Goal: Navigation & Orientation: Find specific page/section

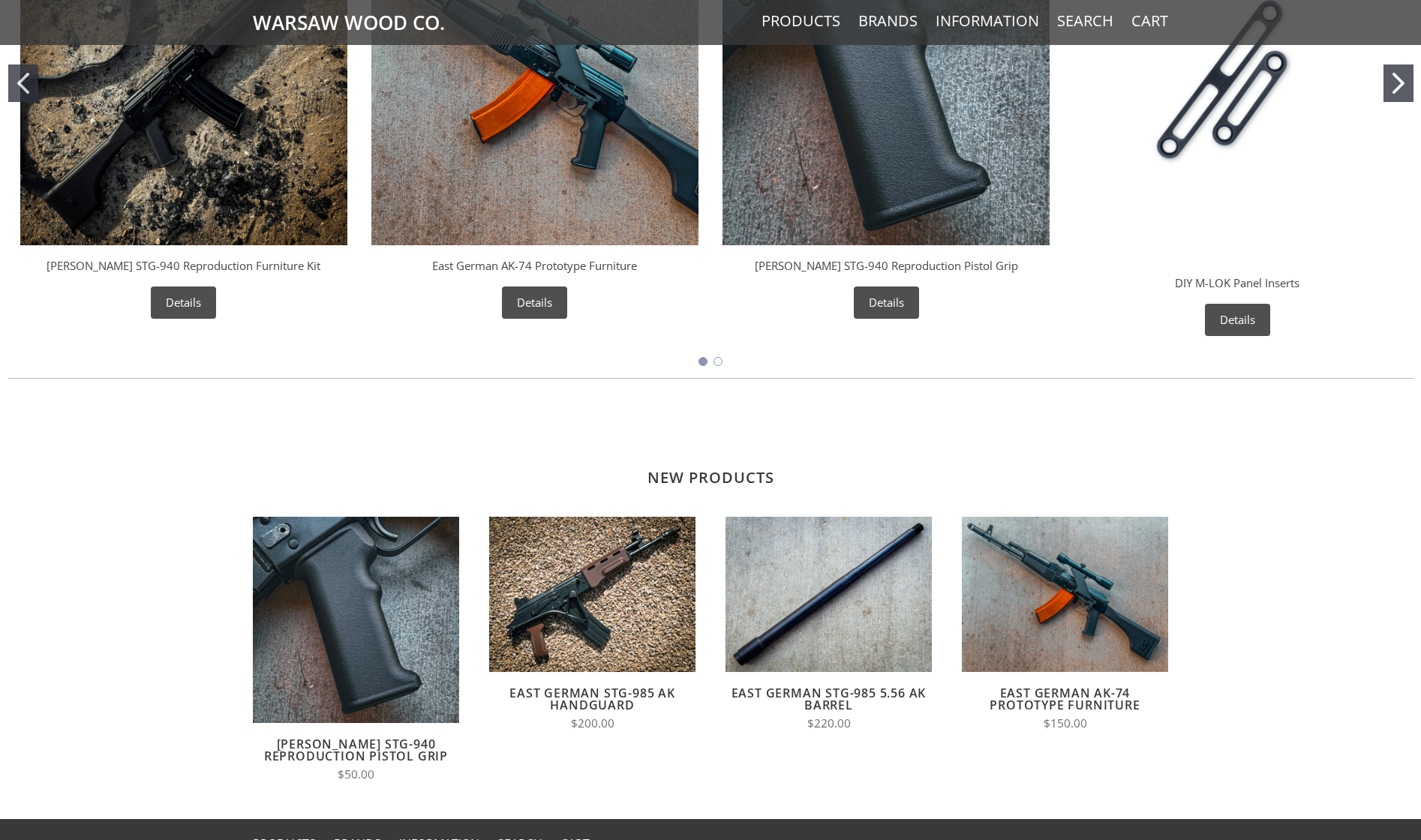
scroll to position [768, 0]
click at [706, 476] on h2 "New Products" at bounding box center [711, 455] width 916 height 64
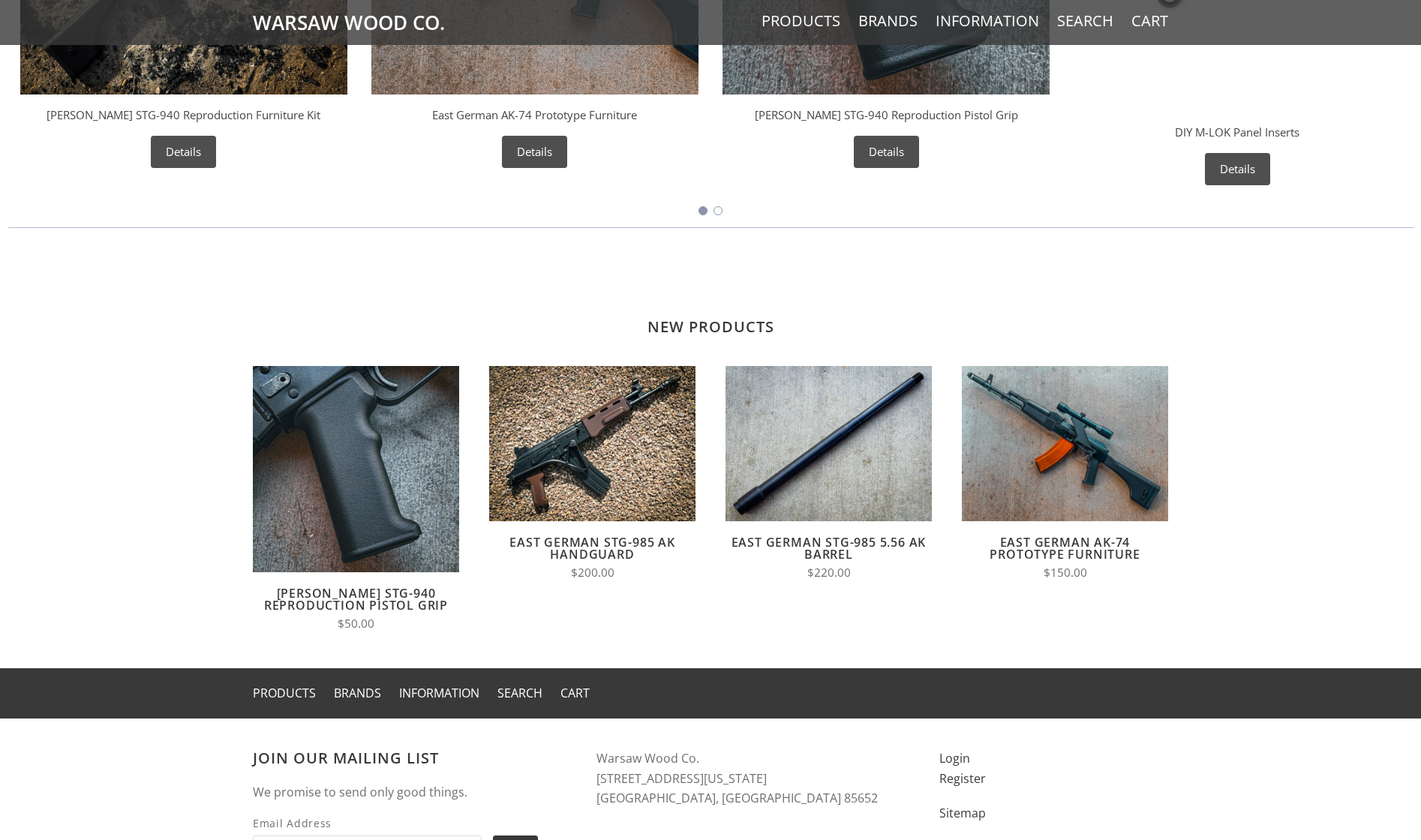
scroll to position [921, 0]
click at [733, 332] on h2 "New Products" at bounding box center [711, 303] width 916 height 64
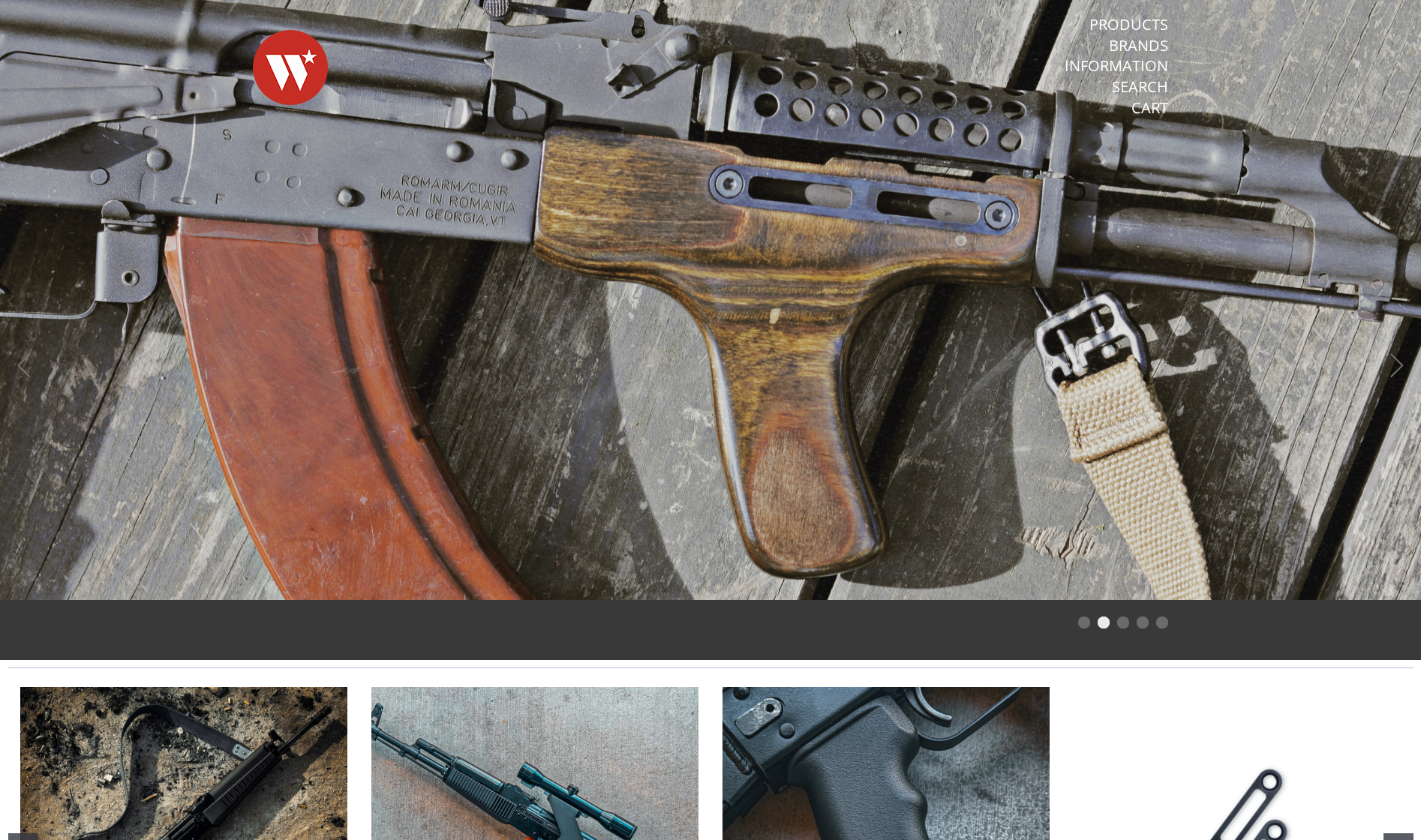
scroll to position [0, 0]
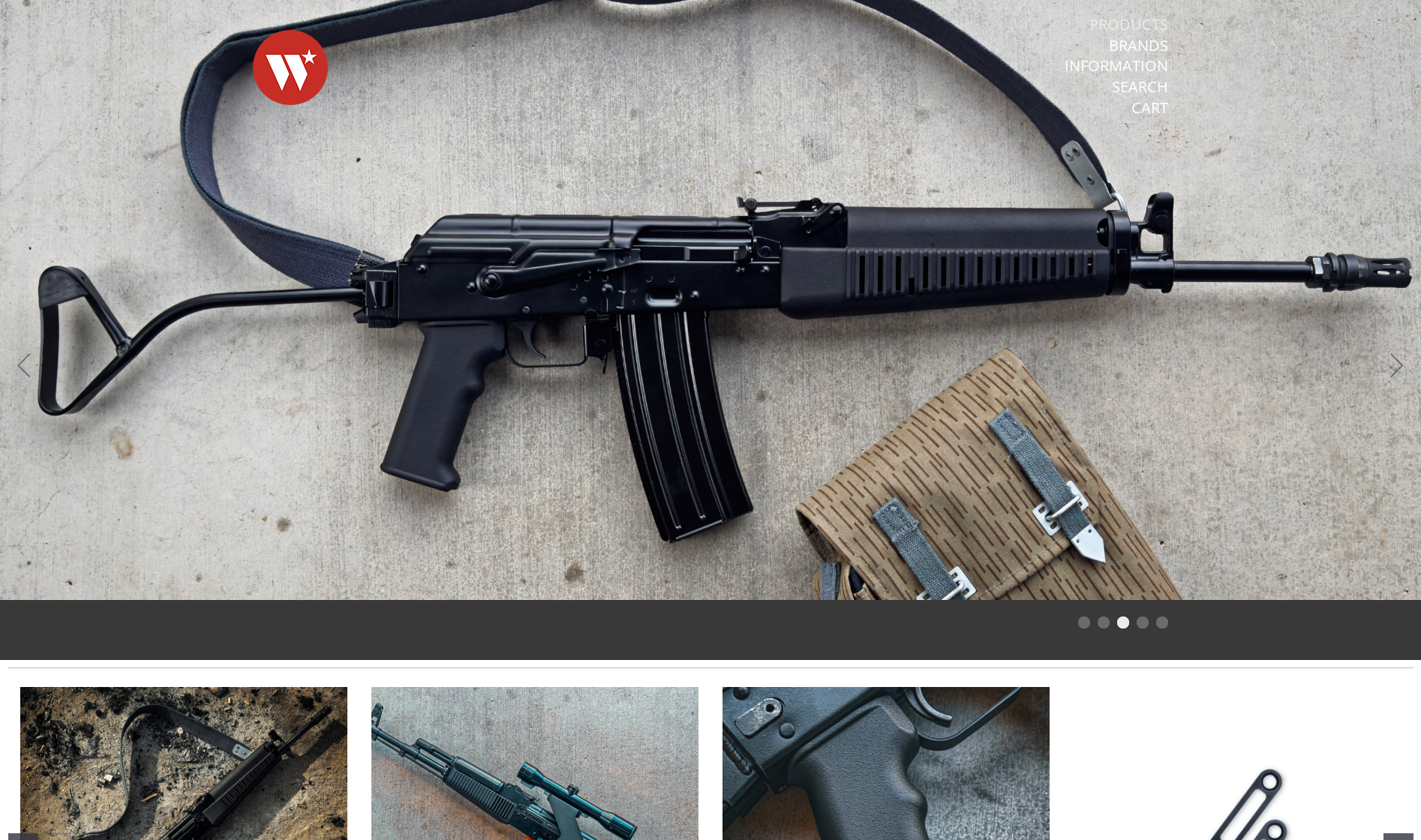
click at [1129, 20] on link "Products" at bounding box center [1129, 25] width 79 height 20
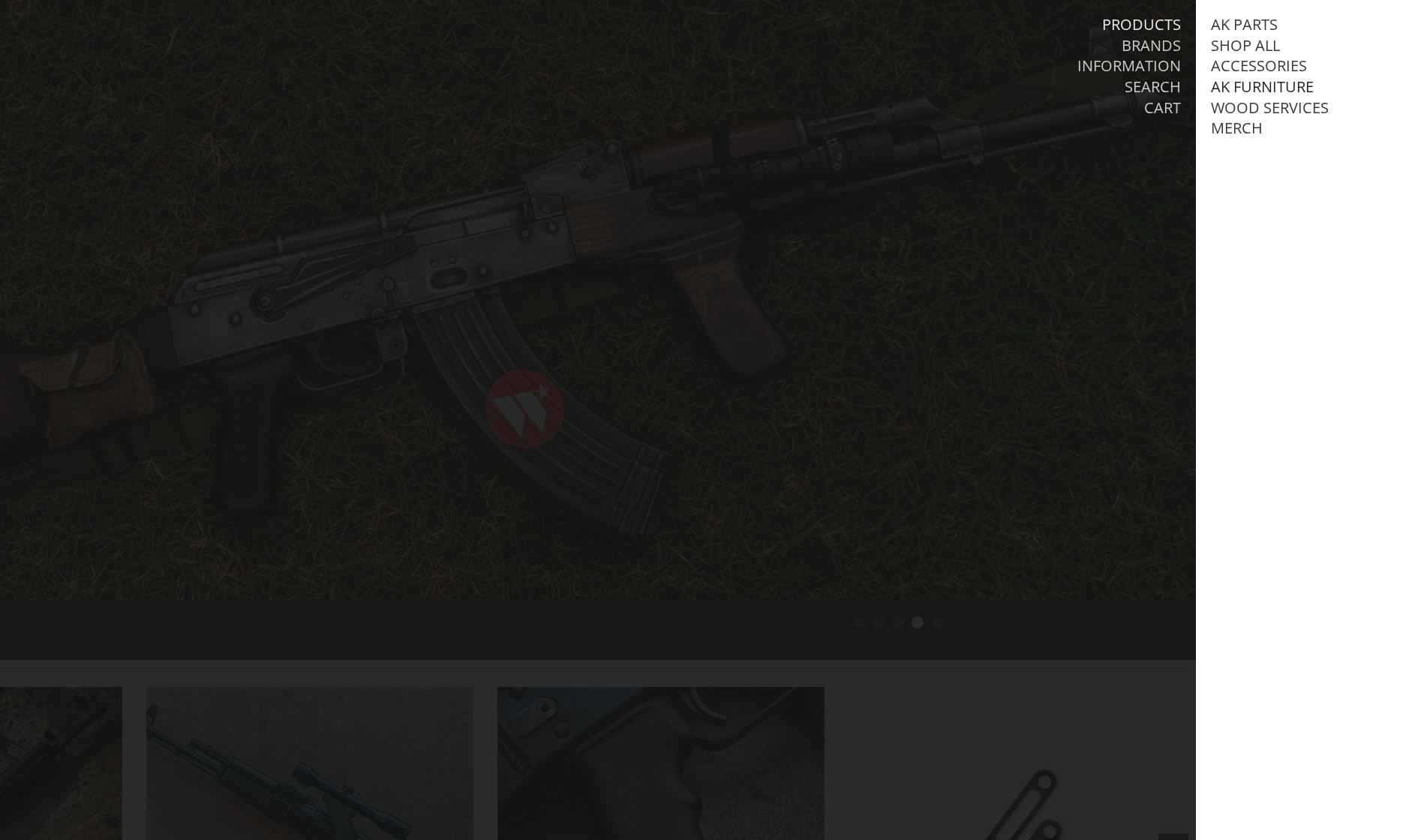
click at [1258, 88] on link "AK Furniture" at bounding box center [1262, 87] width 103 height 20
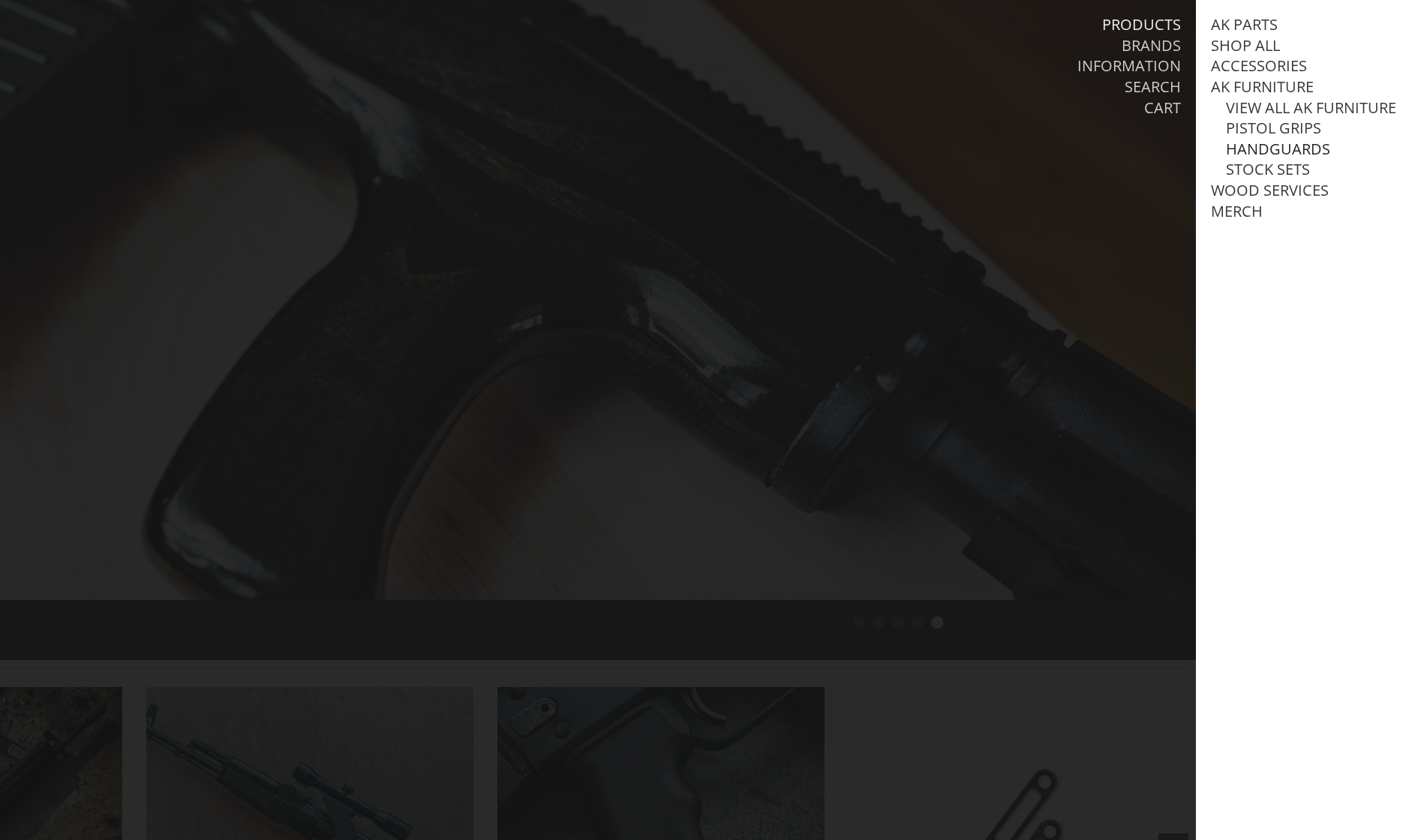
click at [1295, 144] on link "Handguards" at bounding box center [1278, 149] width 105 height 20
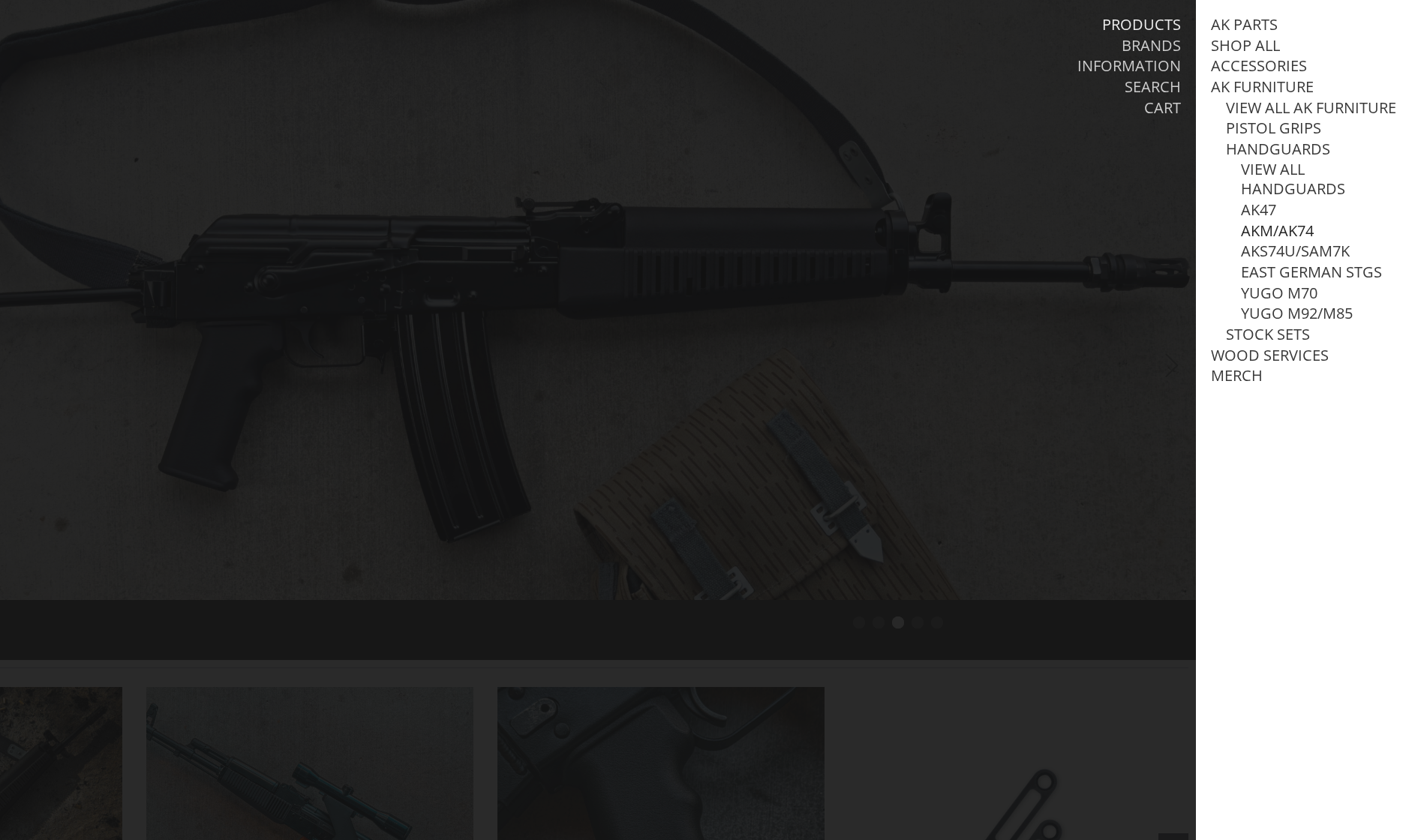
click at [1268, 223] on link "AKM/AK74" at bounding box center [1277, 231] width 73 height 20
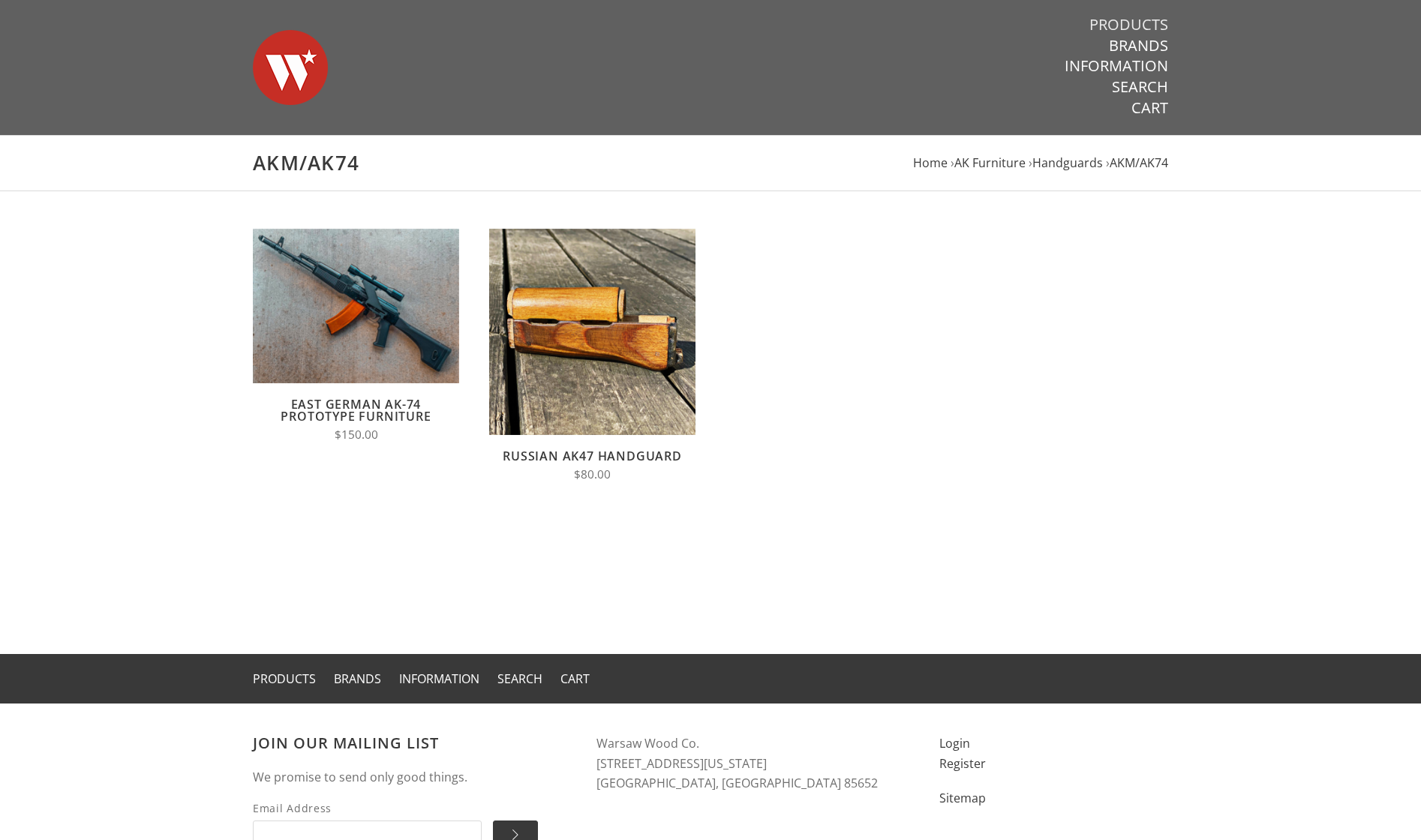
click at [1132, 23] on link "Products" at bounding box center [1129, 25] width 79 height 20
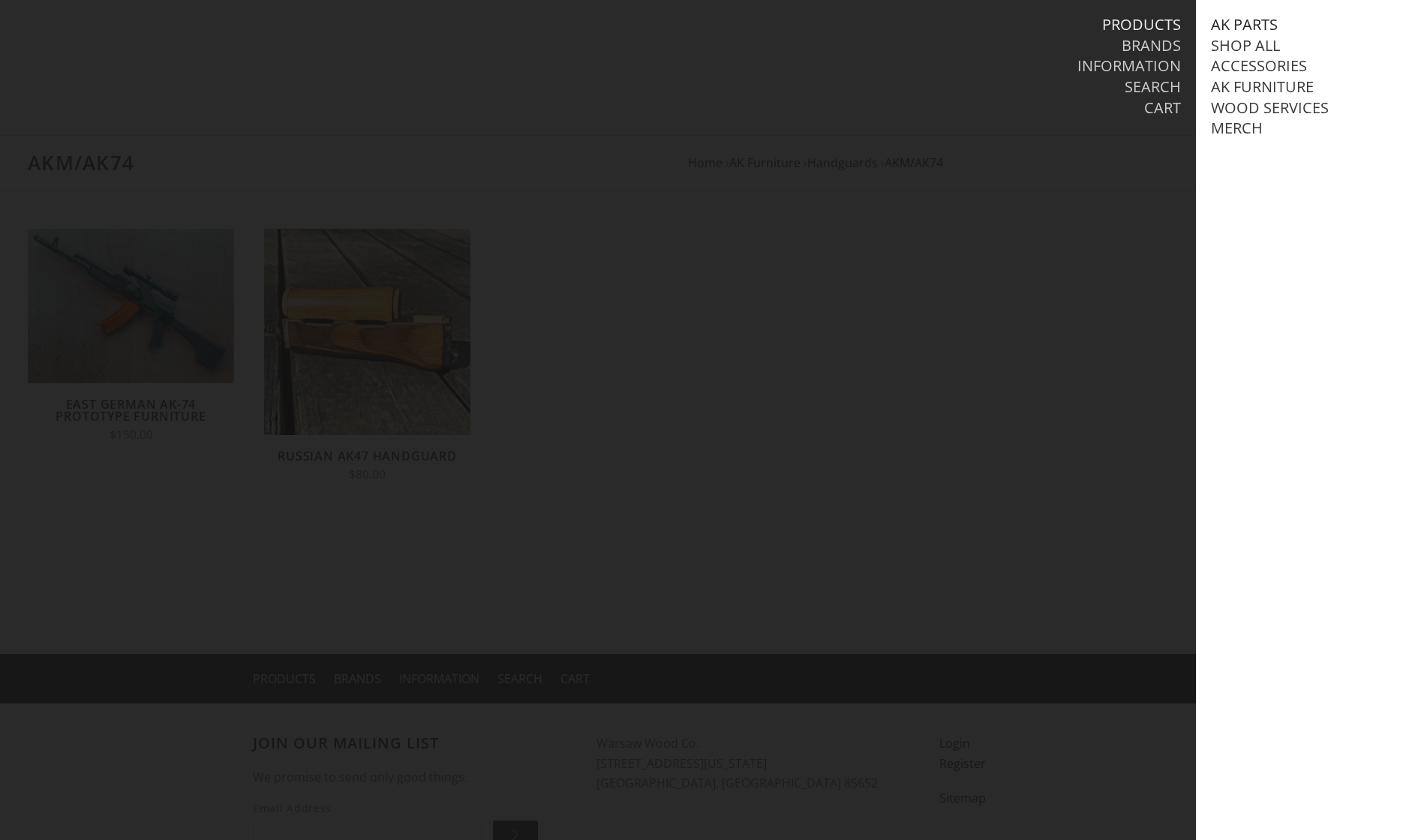
click at [1231, 25] on link "AK Parts" at bounding box center [1244, 25] width 67 height 20
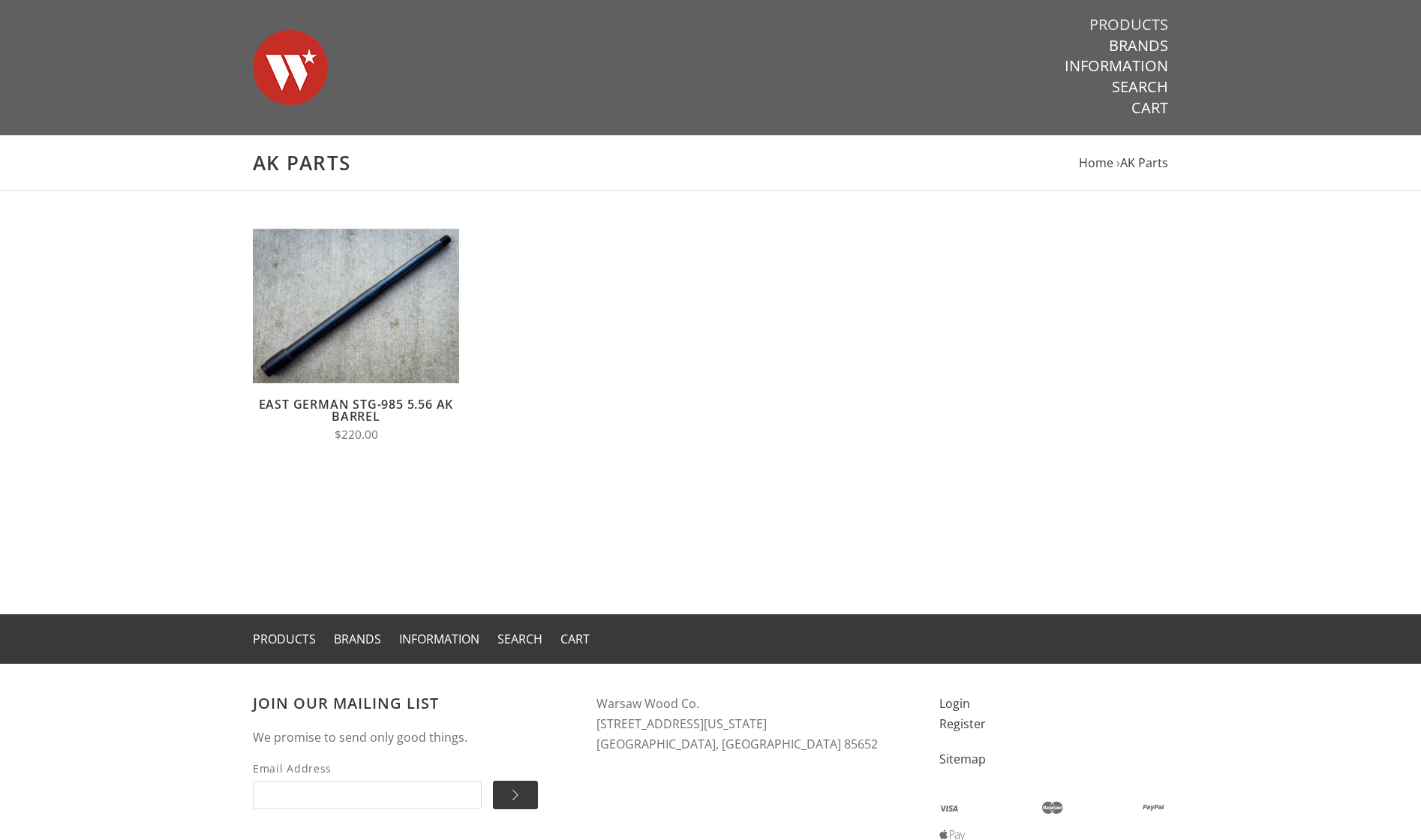
click at [1143, 23] on link "Products" at bounding box center [1129, 25] width 79 height 20
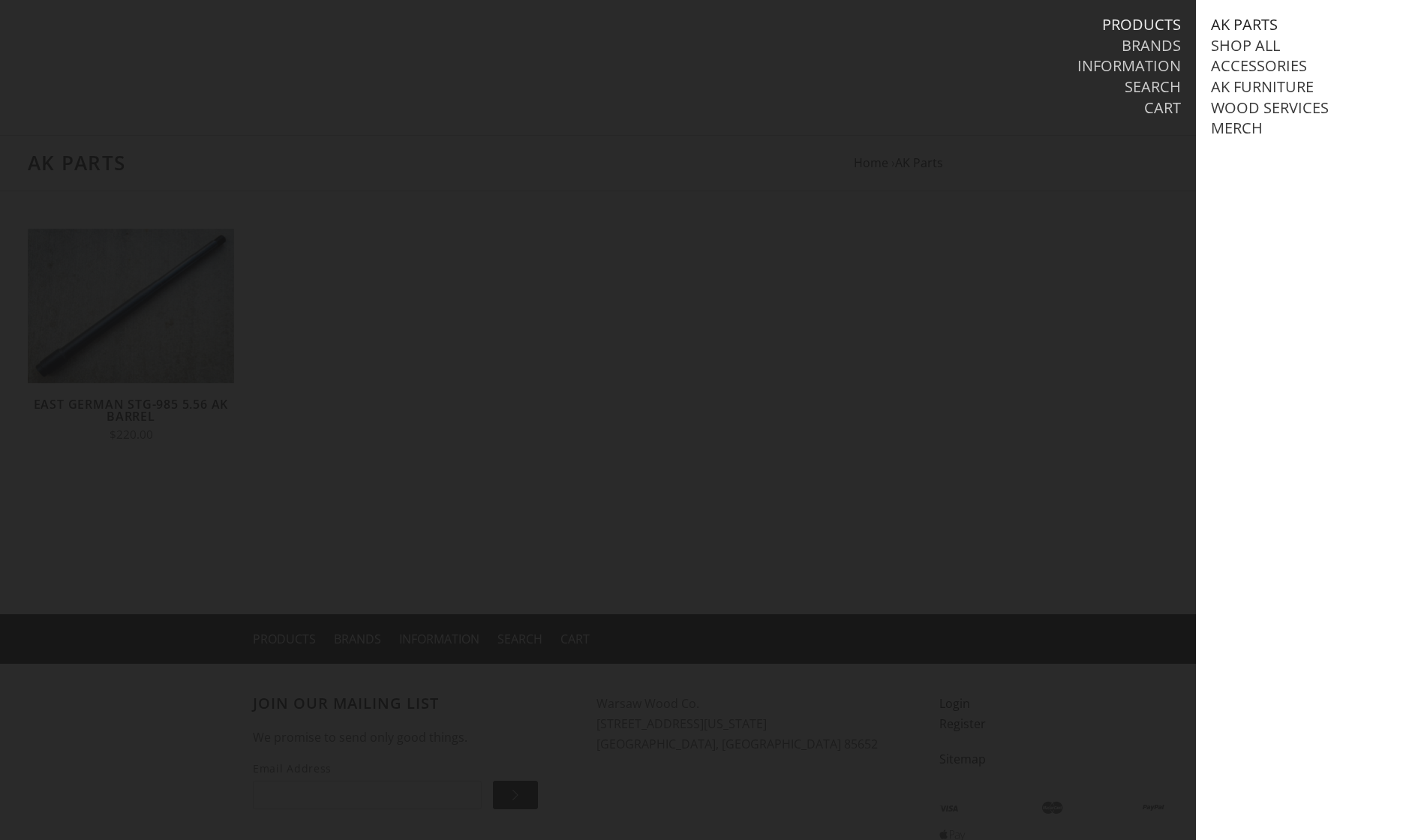
click at [1242, 24] on link "AK Parts" at bounding box center [1244, 25] width 67 height 20
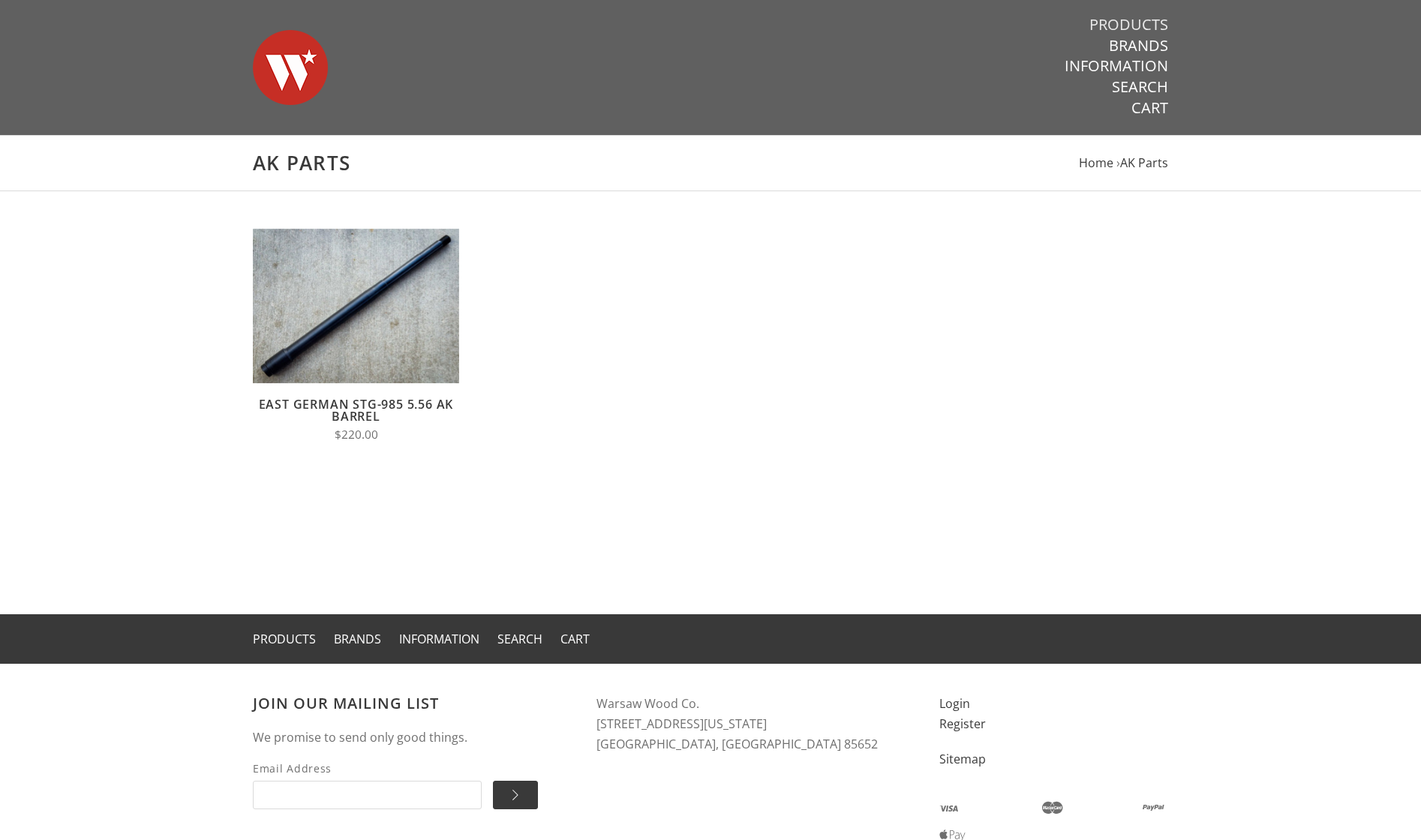
click at [1145, 24] on link "Products" at bounding box center [1129, 25] width 79 height 20
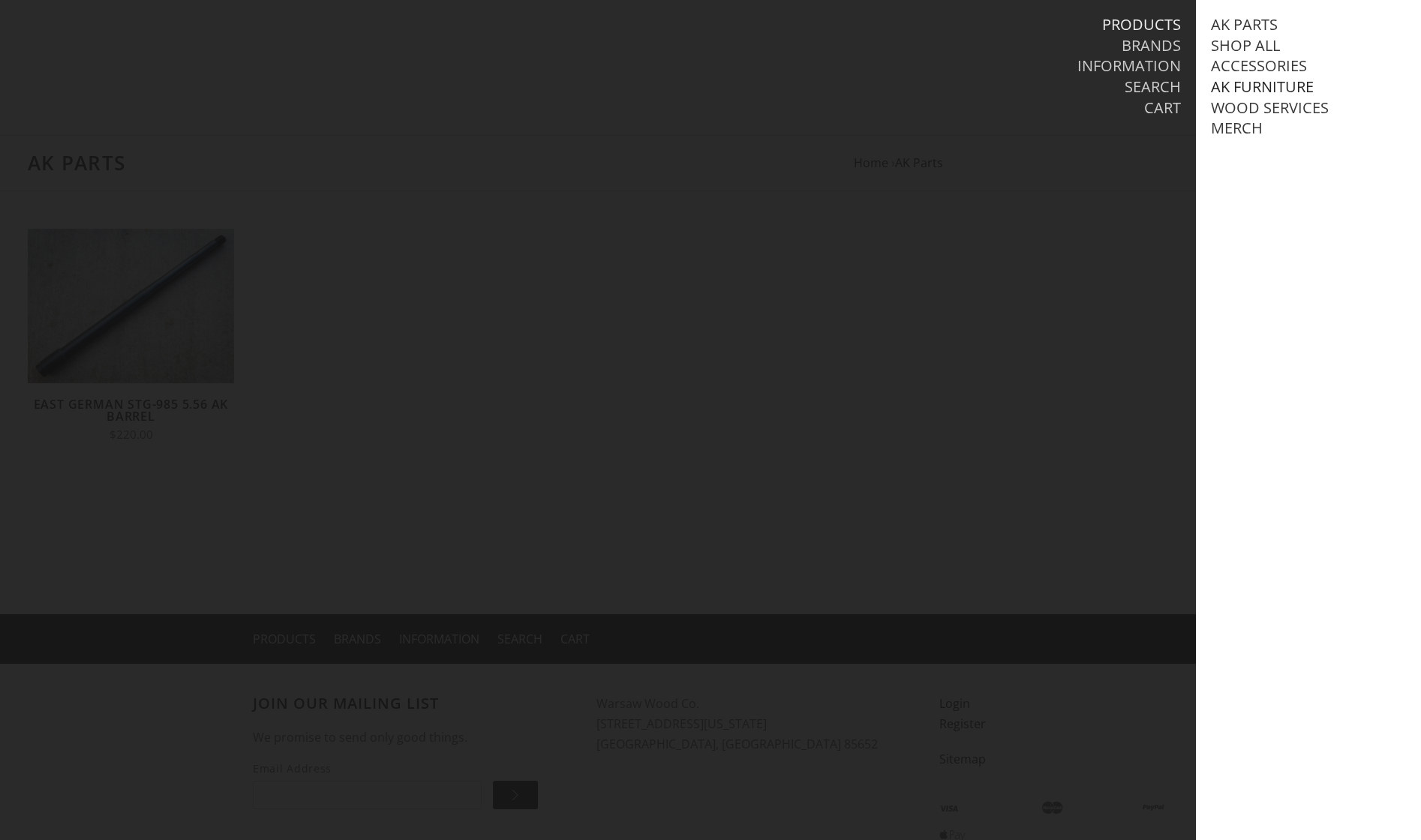
click at [1245, 86] on link "AK Furniture" at bounding box center [1262, 87] width 103 height 20
click at [1255, 145] on link "Handguards" at bounding box center [1278, 149] width 105 height 20
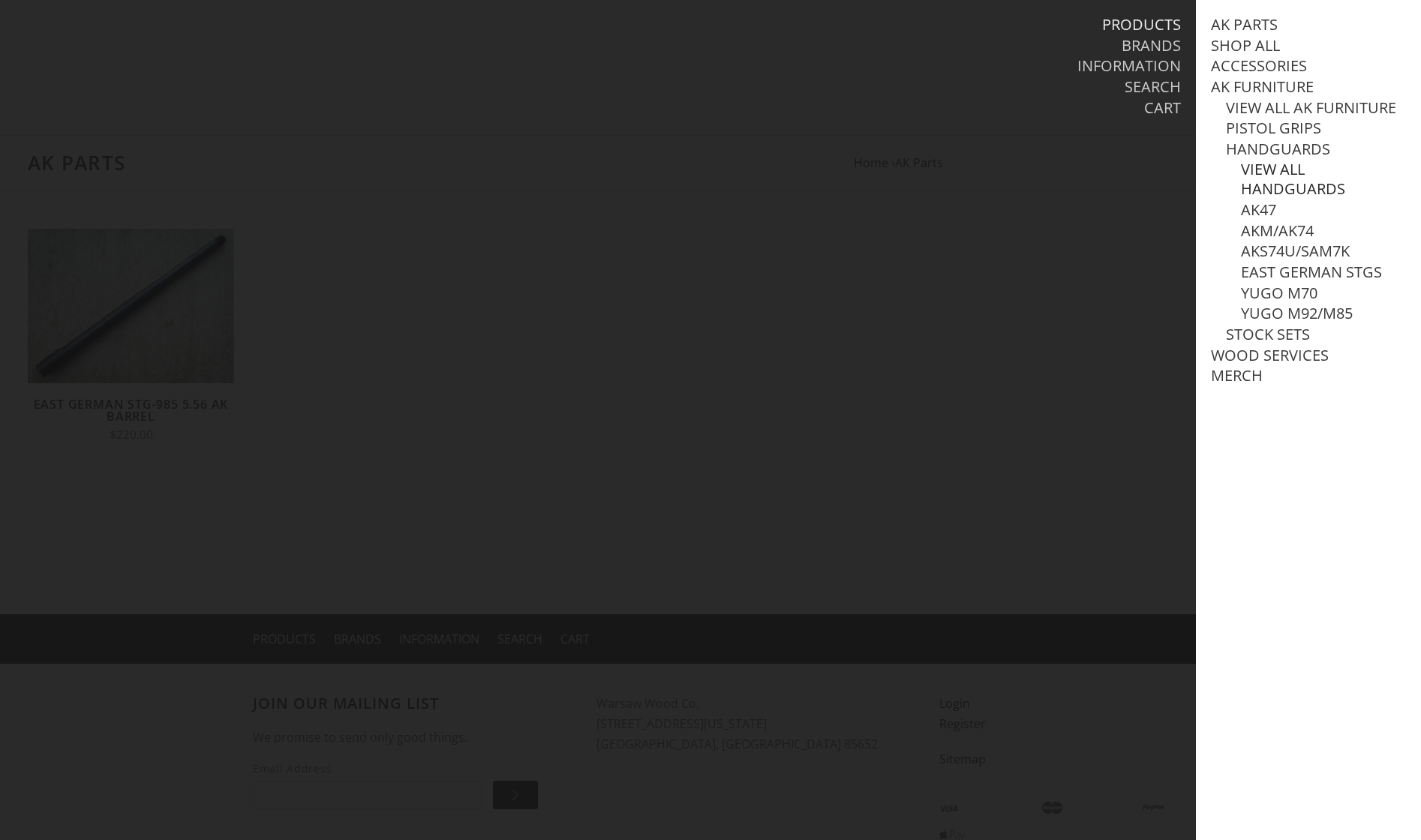
click at [1261, 184] on link "View all Handguards" at bounding box center [1323, 179] width 165 height 39
